Goal: Task Accomplishment & Management: Complete application form

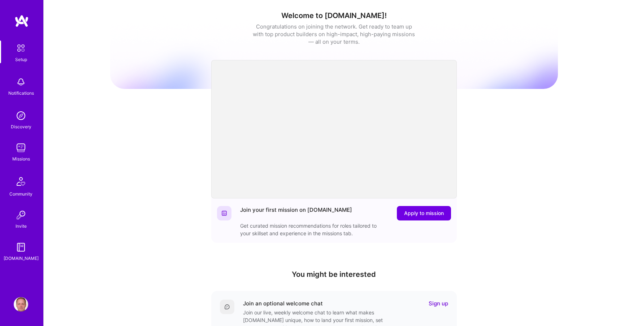
click at [80, 136] on div "Welcome to [DOMAIN_NAME]! Congratulations on joining the network. Get ready to …" at bounding box center [334, 237] width 580 height 475
click at [22, 146] on img at bounding box center [21, 147] width 14 height 14
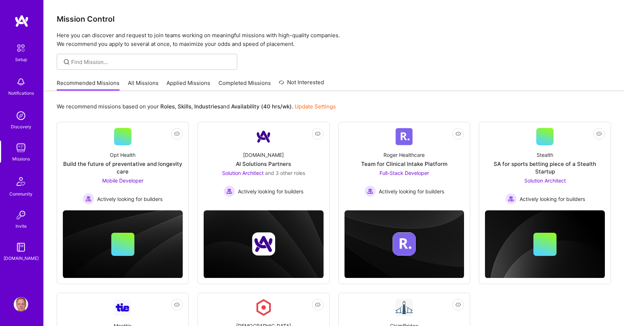
click at [173, 86] on link "Applied Missions" at bounding box center [188, 85] width 44 height 12
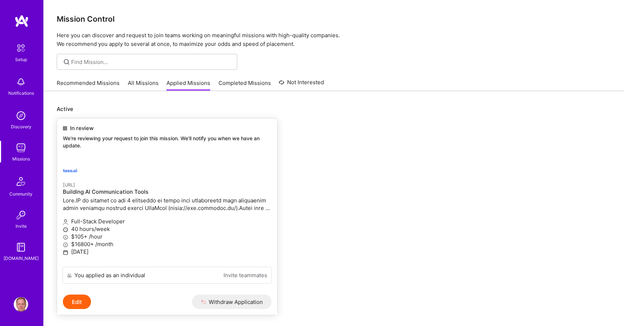
click at [136, 155] on div "In review We're reviewing your request to join this mission. We'll notify you w…" at bounding box center [167, 137] width 220 height 39
click at [123, 206] on p at bounding box center [167, 203] width 209 height 15
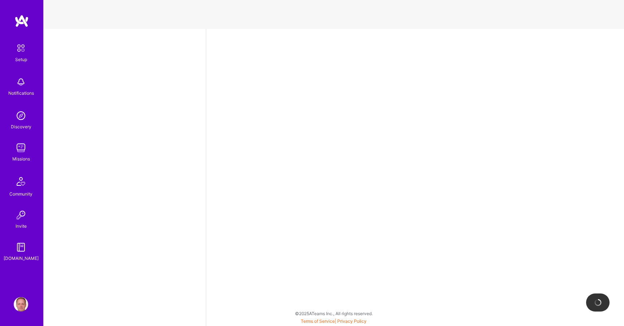
select select "DE"
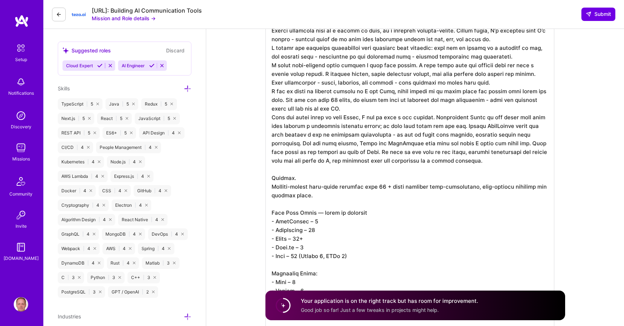
scroll to position [452, 0]
